Goal: Task Accomplishment & Management: Use online tool/utility

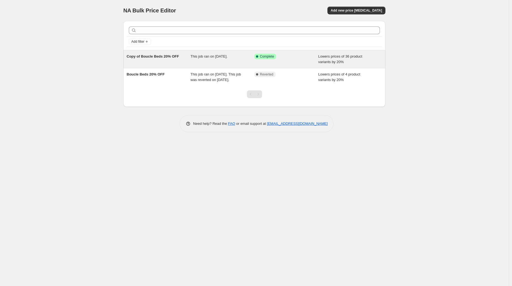
click at [163, 55] on span "Copy of Boucle Beds 20% OFF" at bounding box center [153, 56] width 52 height 4
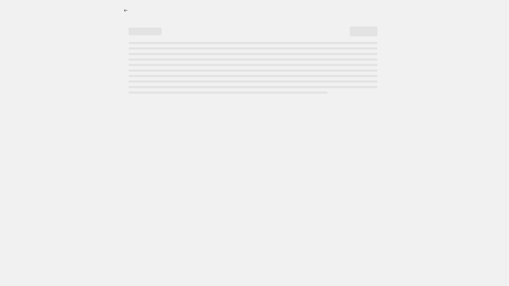
select select "percentage"
select select "no_change"
select select "collection"
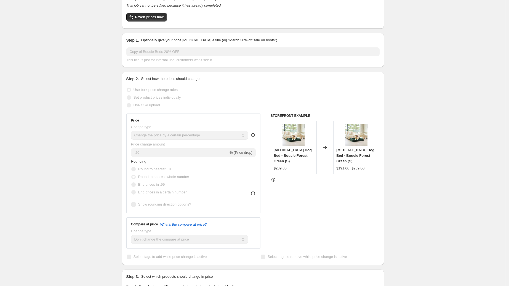
scroll to position [71, 0]
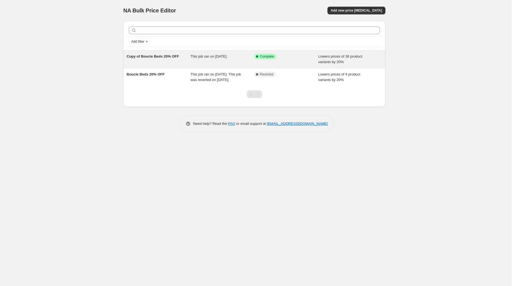
click at [233, 62] on div "This job ran on [DATE]." at bounding box center [222, 59] width 64 height 11
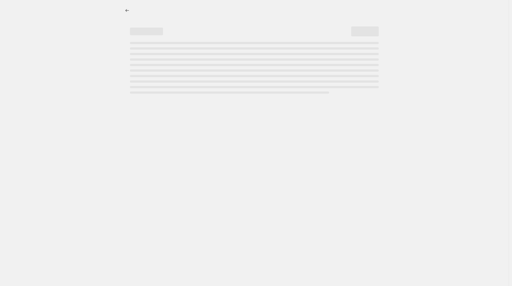
select select "percentage"
select select "no_change"
select select "collection"
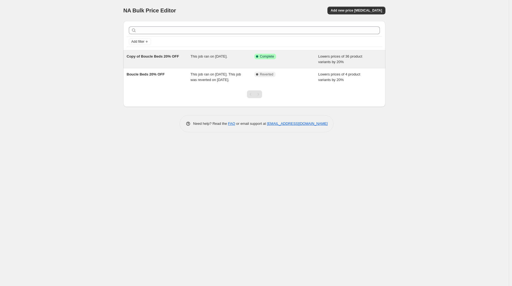
click at [157, 55] on span "Copy of Boucle Beds 20% OFF" at bounding box center [153, 56] width 52 height 4
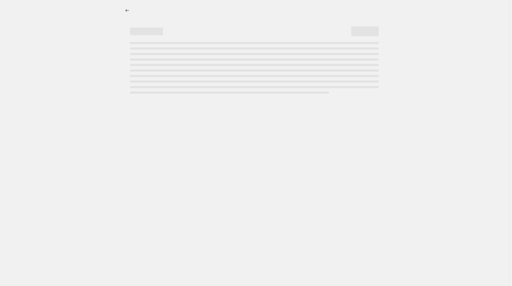
select select "percentage"
select select "no_change"
select select "collection"
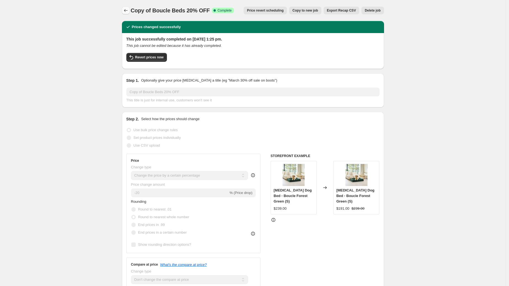
click at [127, 12] on icon "Price change jobs" at bounding box center [126, 11] width 6 height 6
